Goal: Task Accomplishment & Management: Use online tool/utility

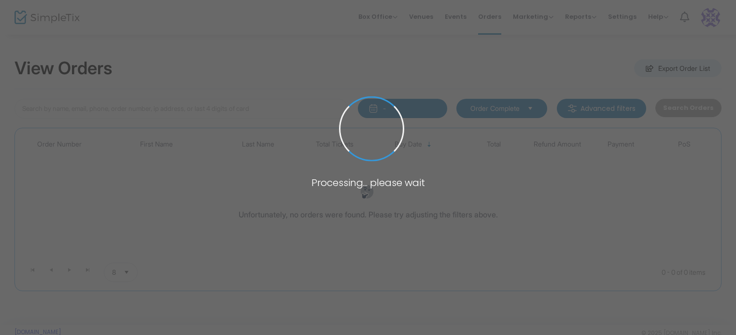
type input "hall"
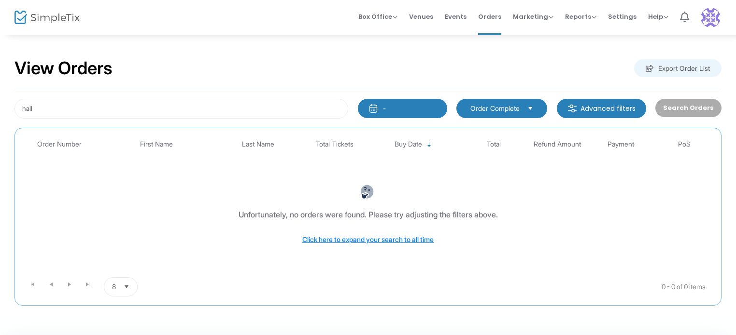
click at [390, 113] on button "-" at bounding box center [402, 108] width 89 height 19
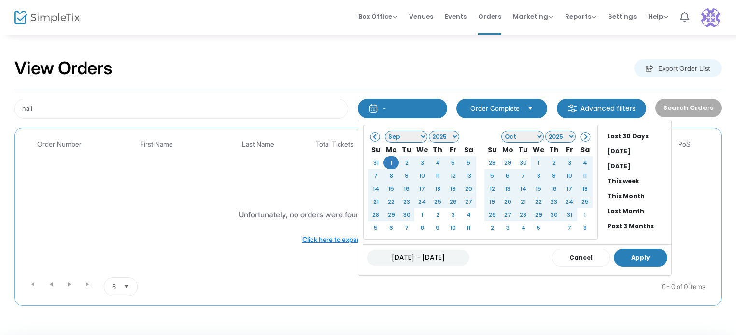
click at [637, 262] on button "Apply" at bounding box center [640, 258] width 54 height 18
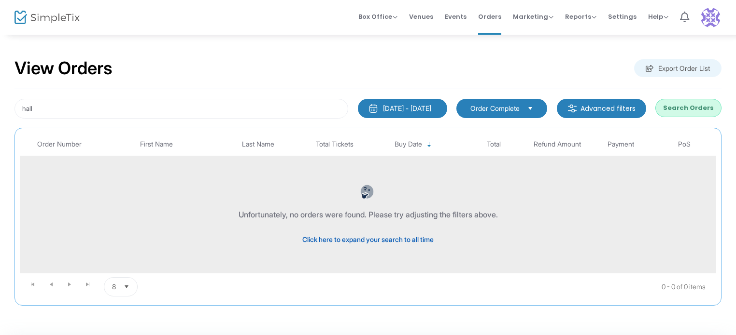
click at [390, 240] on span "Click here to expand your search to all time" at bounding box center [367, 240] width 131 height 8
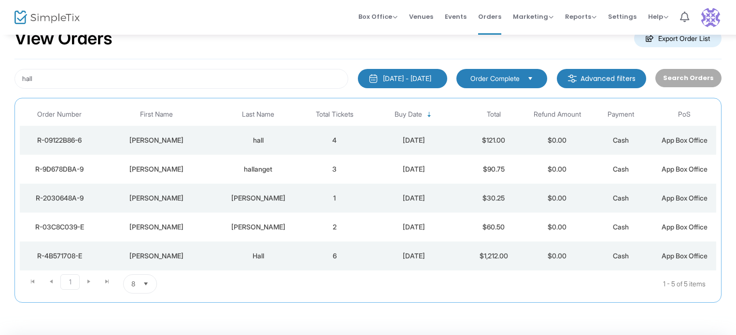
scroll to position [59, 0]
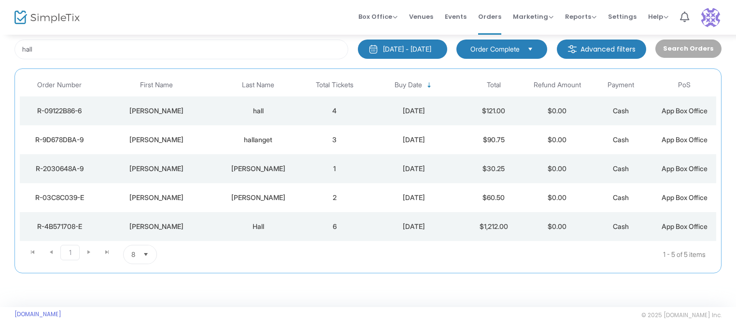
click at [143, 251] on span "Select" at bounding box center [146, 255] width 16 height 16
click at [388, 45] on div "[DATE] - [DATE]" at bounding box center [407, 49] width 48 height 10
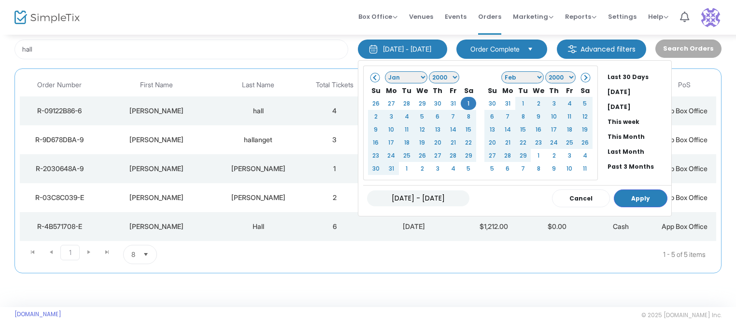
click at [582, 77] on span at bounding box center [584, 77] width 5 height 5
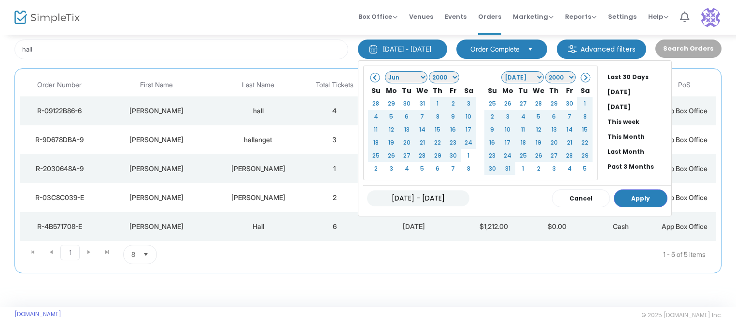
click at [582, 77] on span at bounding box center [584, 77] width 5 height 5
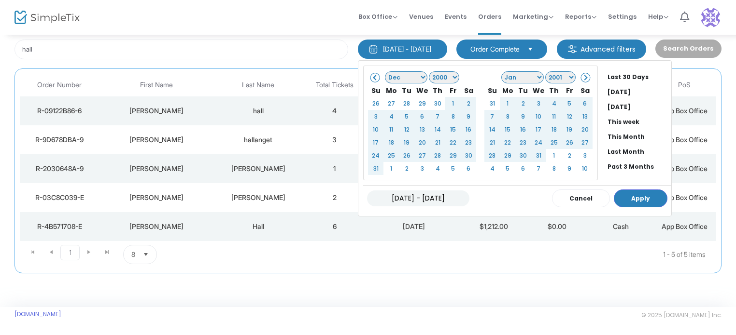
click at [436, 77] on select "1925 1926 1927 1928 1929 1930 1931 1932 1933 1934 1935 1936 1937 1938 1939 1940…" at bounding box center [444, 77] width 30 height 12
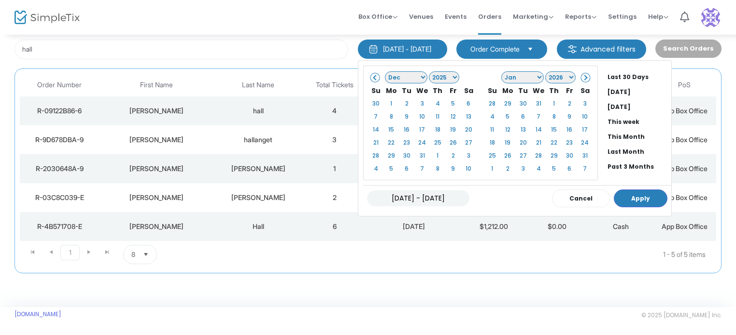
click at [498, 44] on span "Order Complete" at bounding box center [494, 49] width 49 height 10
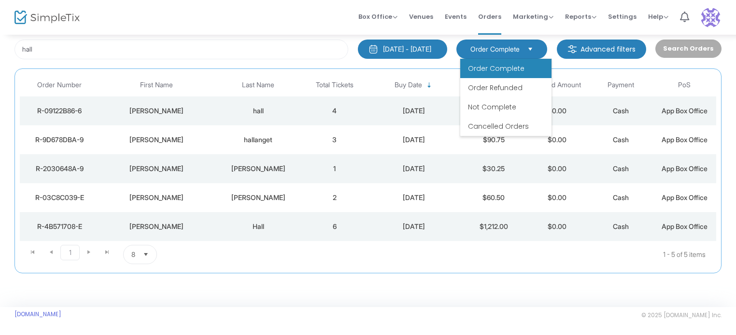
click at [493, 73] on li "Order Complete" at bounding box center [505, 68] width 91 height 19
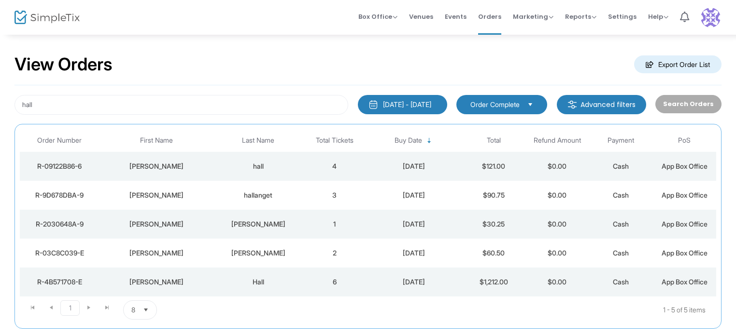
scroll to position [0, 0]
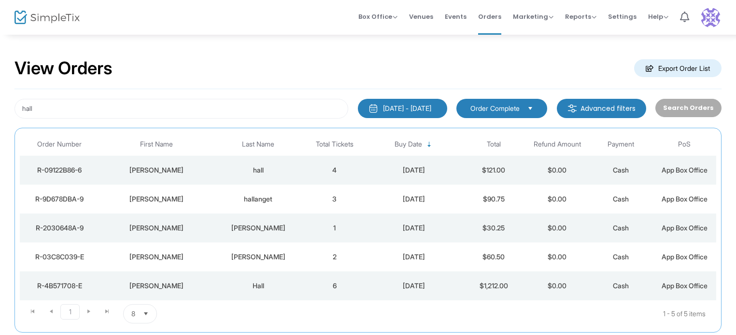
click at [679, 97] on div "hall [DATE] - [DATE] Last 30 Days [DATE] [DATE] This week This Month Last Month…" at bounding box center [367, 211] width 707 height 244
click at [682, 122] on div "hall [DATE] - [DATE] Last 30 Days [DATE] [DATE] This week This Month Last Month…" at bounding box center [367, 211] width 707 height 244
click at [676, 111] on div "Search Orders" at bounding box center [687, 109] width 75 height 20
drag, startPoint x: 54, startPoint y: 106, endPoint x: -42, endPoint y: 106, distance: 96.5
click at [0, 106] on html "Processing... please wait Box Office Sell Tickets Bookings Sell Season Pass Ven…" at bounding box center [368, 167] width 736 height 335
